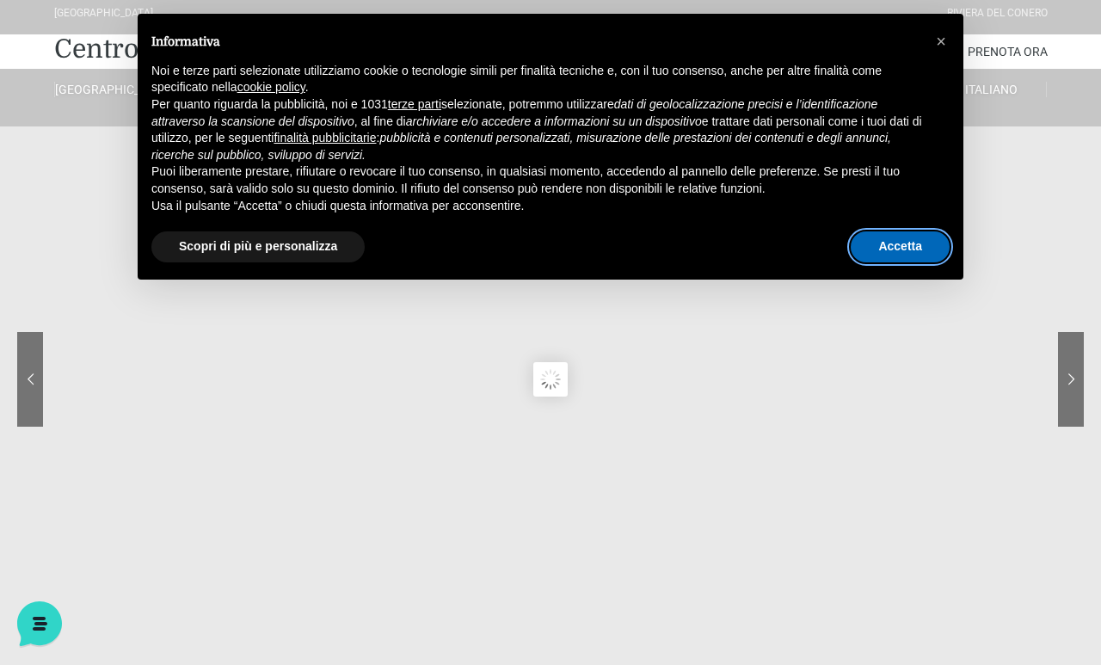
click at [874, 262] on button "Accetta" at bounding box center [900, 246] width 99 height 31
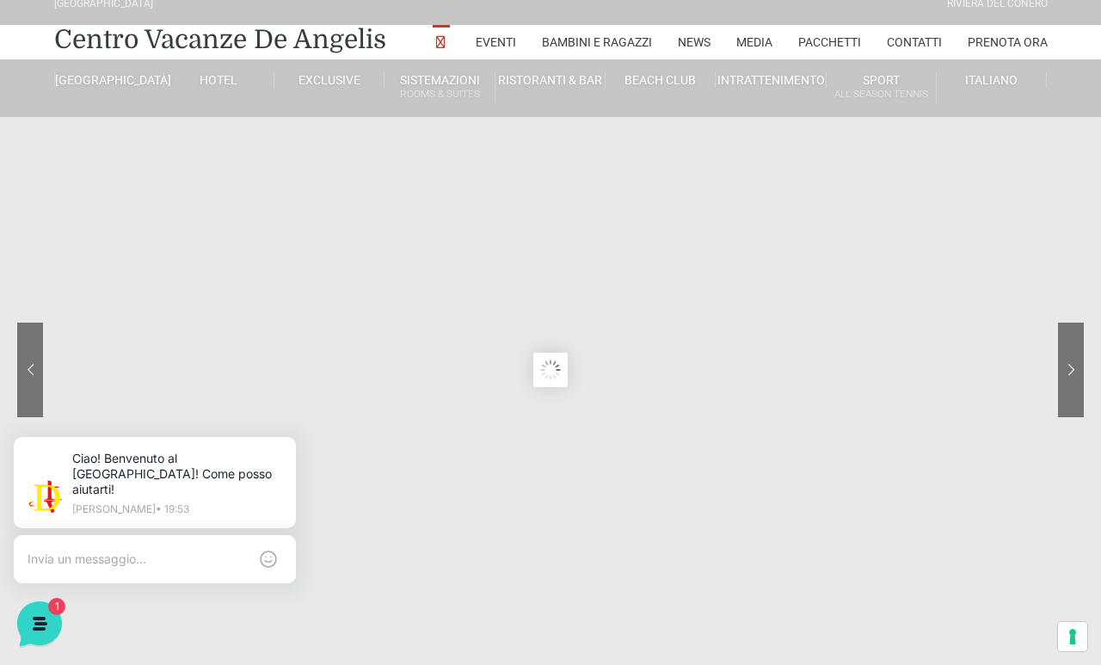
scroll to position [18, 0]
click at [1020, 45] on link "Prenota Ora" at bounding box center [1007, 41] width 80 height 34
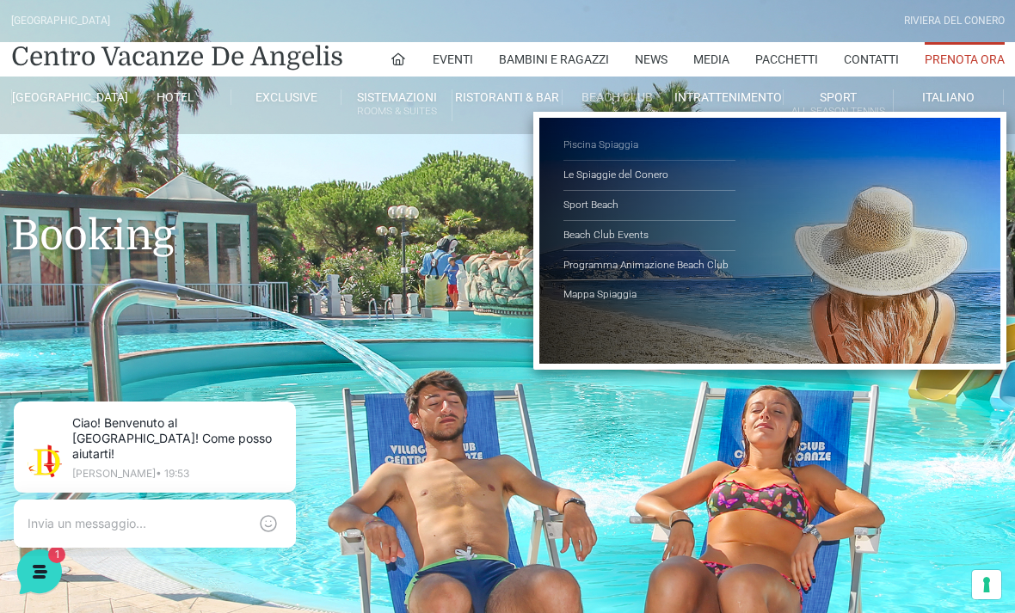
click at [589, 150] on link "Piscina Spiaggia" at bounding box center [649, 146] width 172 height 30
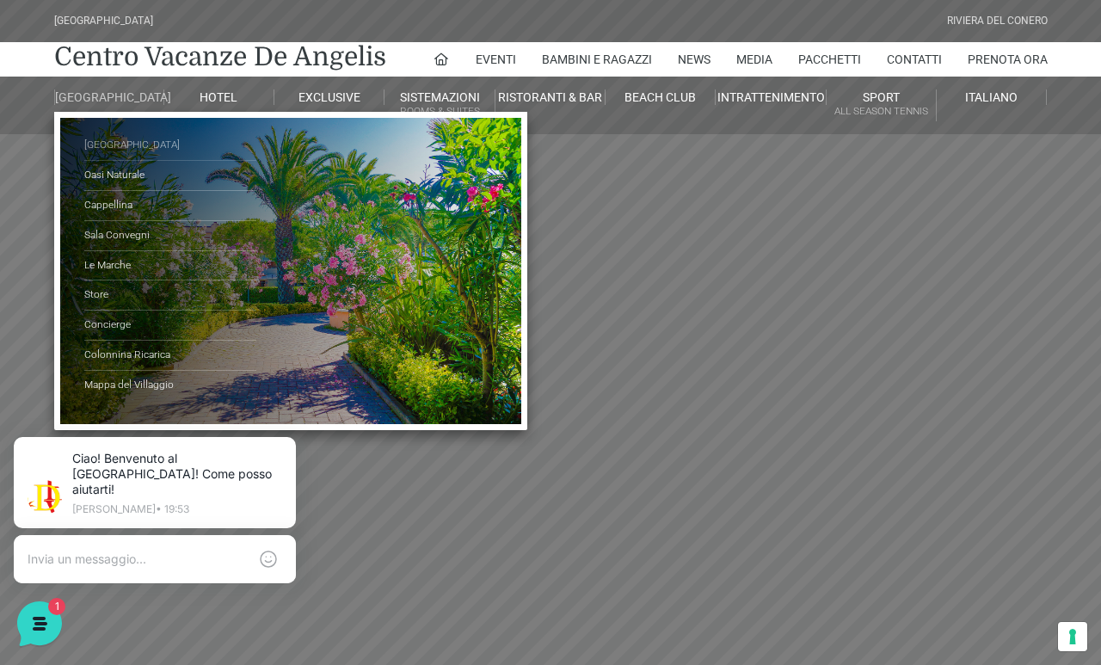
click at [131, 161] on link "[GEOGRAPHIC_DATA]" at bounding box center [170, 146] width 172 height 30
